Goal: Obtain resource: Obtain resource

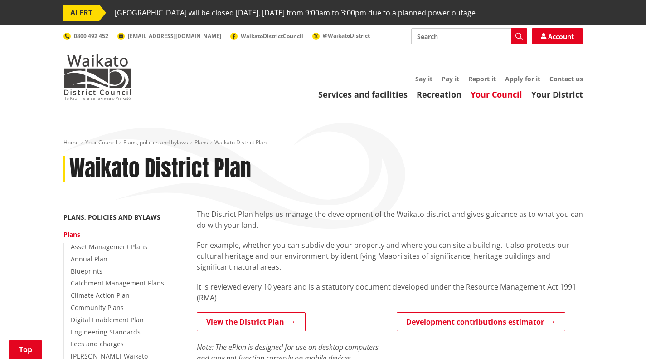
scroll to position [212, 0]
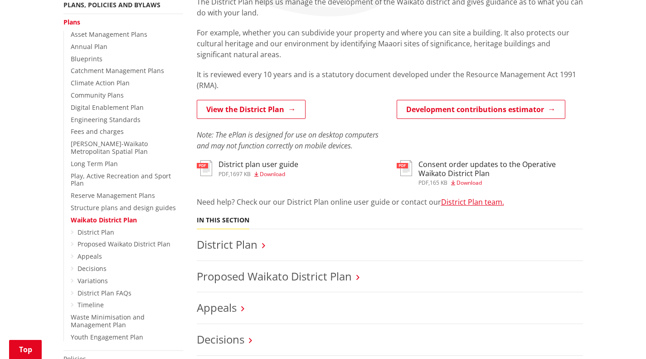
click at [244, 110] on link "View the District Plan" at bounding box center [251, 109] width 109 height 19
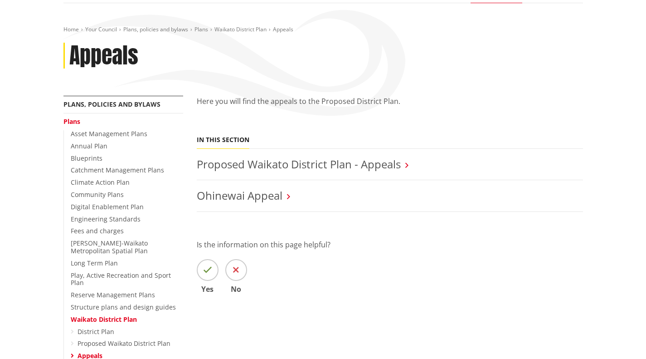
scroll to position [107, 0]
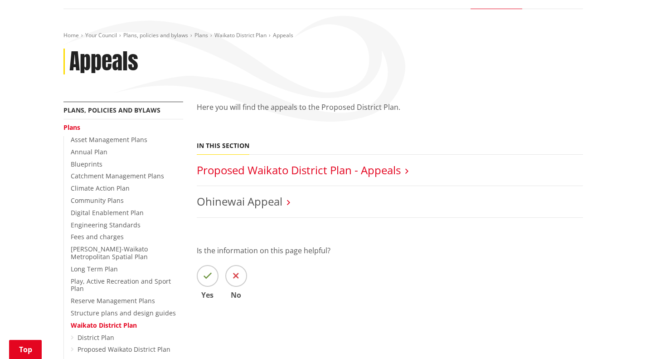
click at [285, 165] on link "Proposed Waikato District Plan - Appeals" at bounding box center [299, 169] width 204 height 15
click at [0, 192] on div "Home Your Council Plans, policies and bylaws Plans Waikato District Plan Appeal…" at bounding box center [323, 320] width 646 height 623
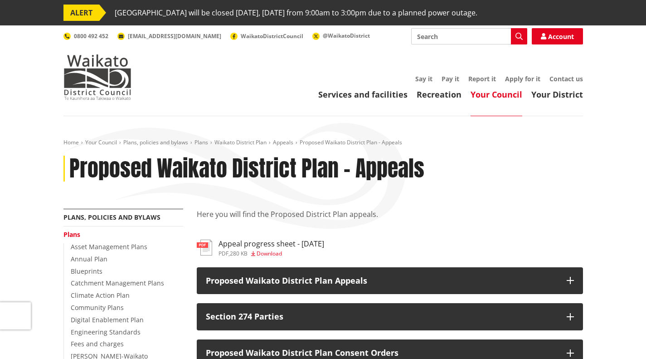
click at [260, 251] on span "Download" at bounding box center [269, 253] width 25 height 8
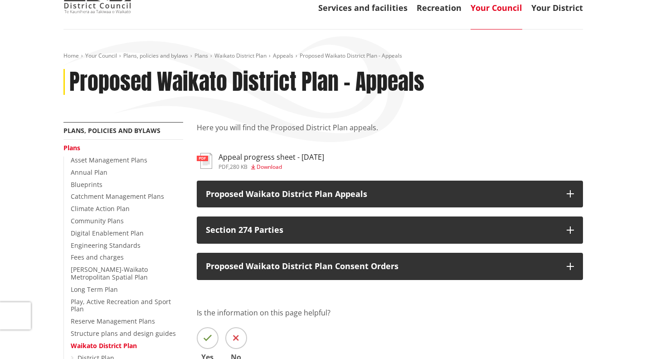
scroll to position [88, 0]
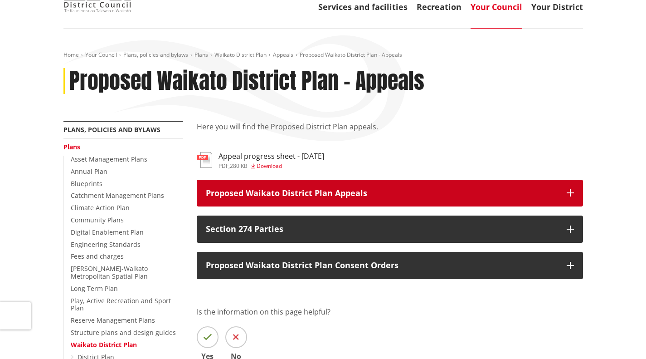
click at [394, 199] on button "Proposed Waikato District Plan Appeals" at bounding box center [390, 193] width 386 height 27
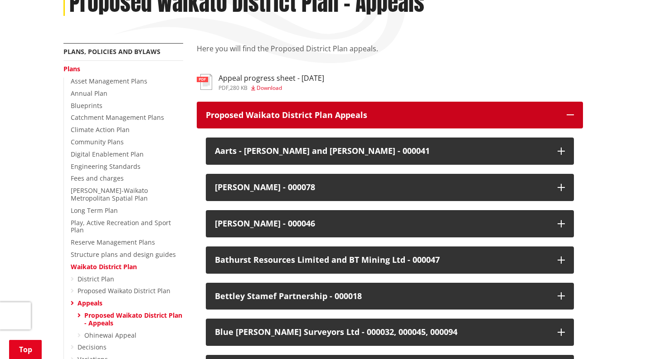
scroll to position [128, 0]
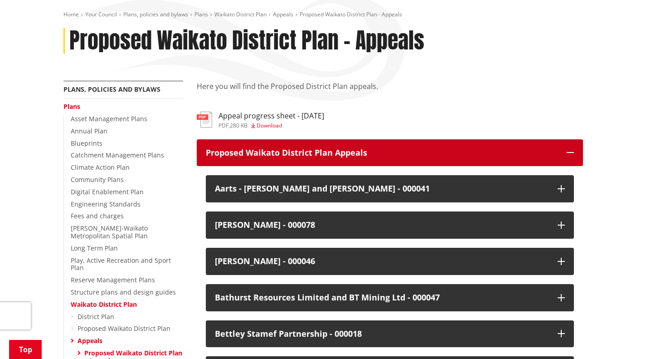
click at [548, 145] on button "Proposed Waikato District Plan Appeals" at bounding box center [390, 152] width 386 height 27
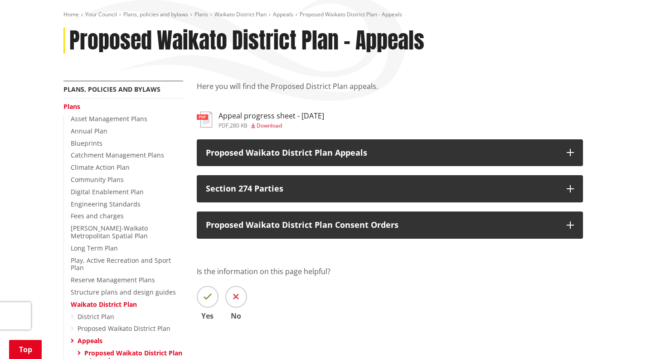
click at [324, 242] on div "Here you will find the Proposed District Plan appeals. pdf Appeal progress shee…" at bounding box center [390, 214] width 400 height 266
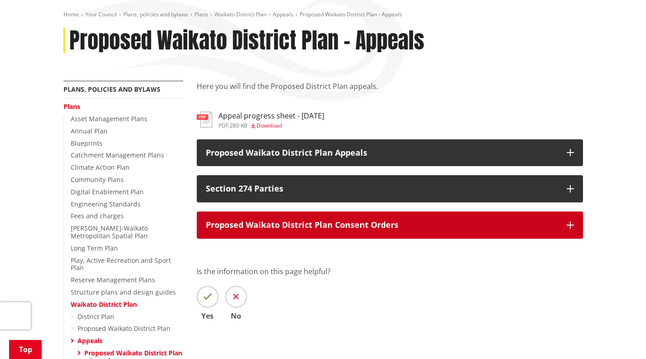
click at [340, 224] on p "Proposed Waikato District Plan Consent Orders" at bounding box center [382, 224] width 352 height 9
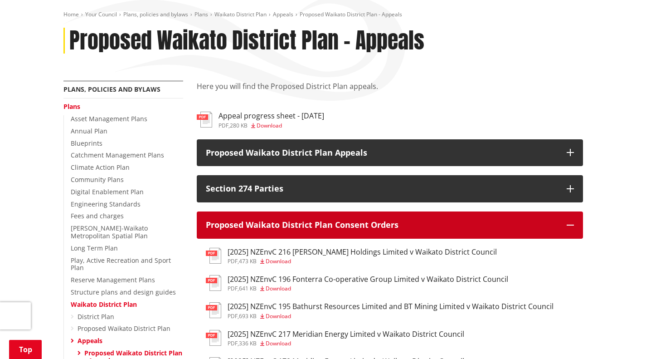
click at [432, 225] on p "Proposed Waikato District Plan Consent Orders" at bounding box center [382, 224] width 352 height 9
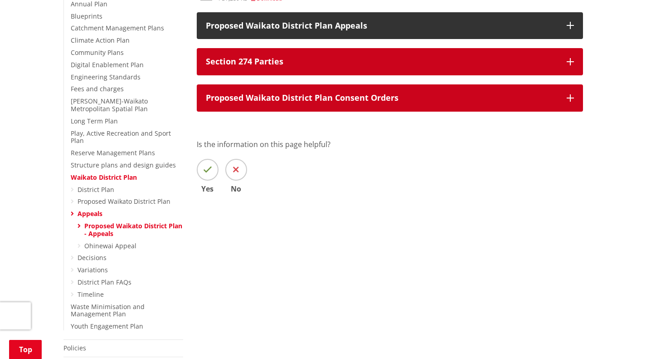
scroll to position [255, 0]
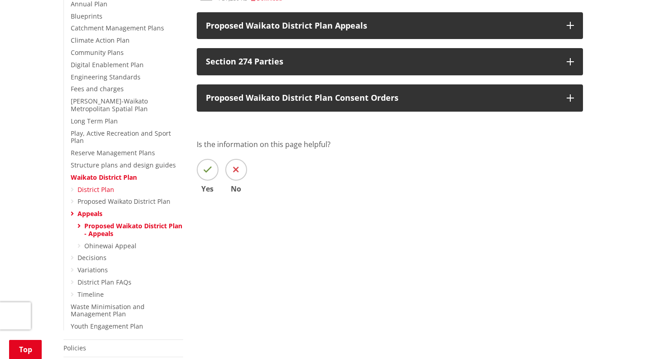
click at [78, 185] on link "District Plan" at bounding box center [96, 189] width 37 height 9
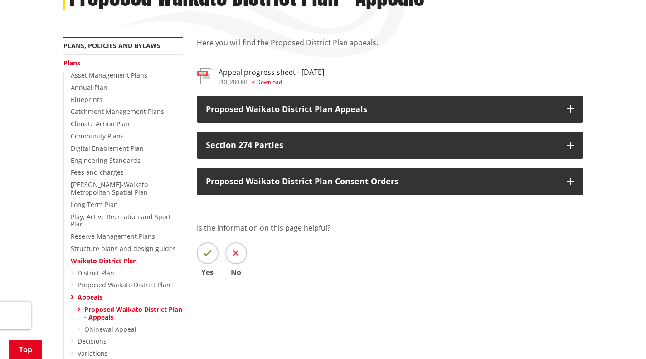
scroll to position [171, 0]
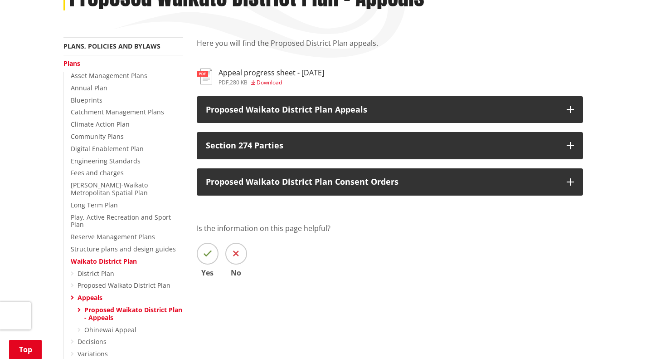
click at [271, 75] on h3 "Appeal progress sheet - [DATE]" at bounding box center [272, 72] width 106 height 9
